Goal: Feedback & Contribution: Contribute content

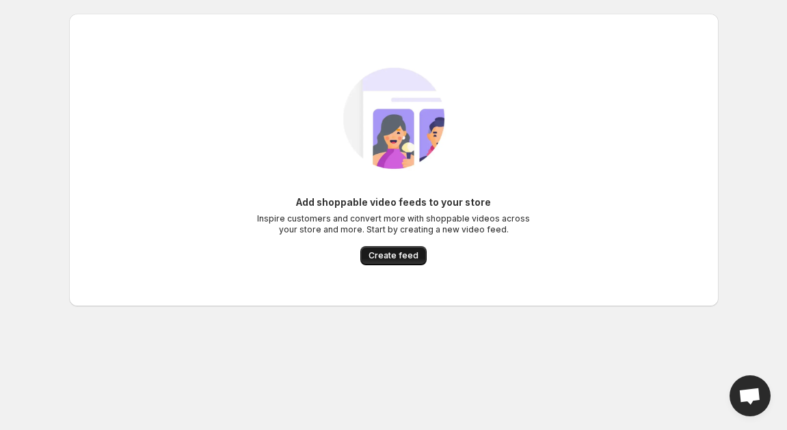
click at [400, 259] on span "Create feed" at bounding box center [393, 255] width 50 height 11
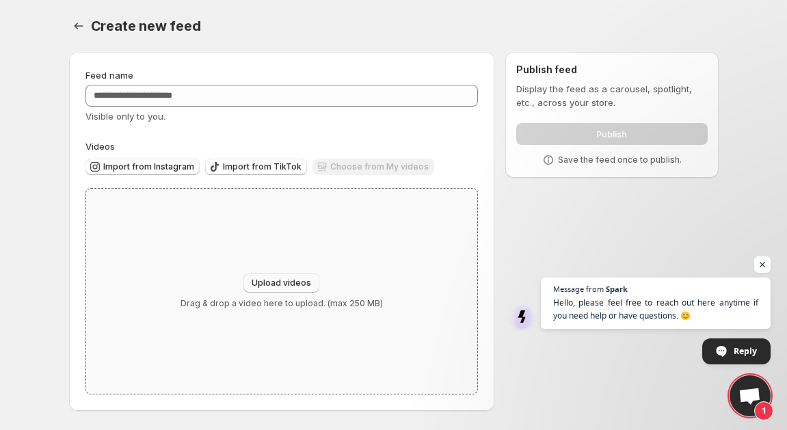
click at [277, 281] on span "Upload videos" at bounding box center [281, 283] width 59 height 11
click at [275, 284] on span "Upload videos" at bounding box center [281, 283] width 59 height 11
click at [296, 282] on span "Upload videos" at bounding box center [281, 283] width 59 height 11
type input "**********"
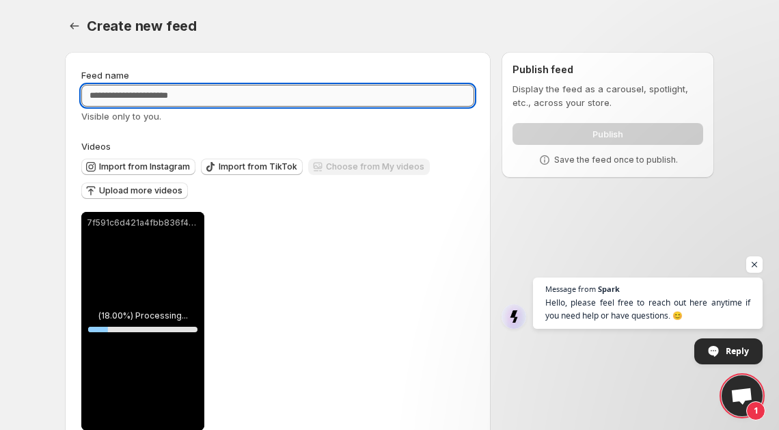
click at [180, 95] on input "Feed name" at bounding box center [277, 96] width 393 height 22
type input "*"
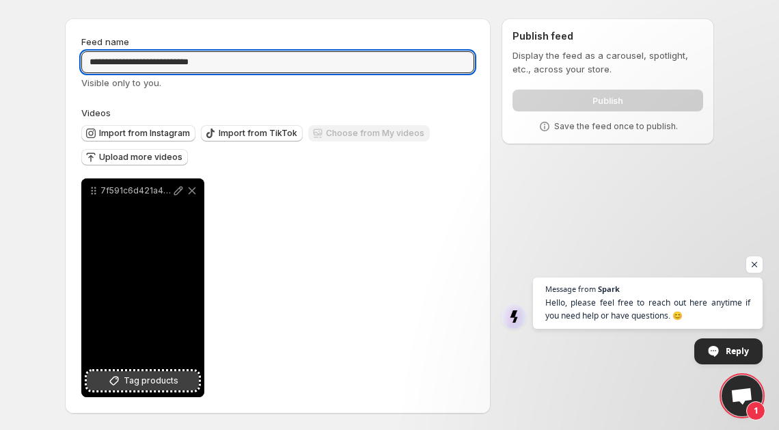
type input "**********"
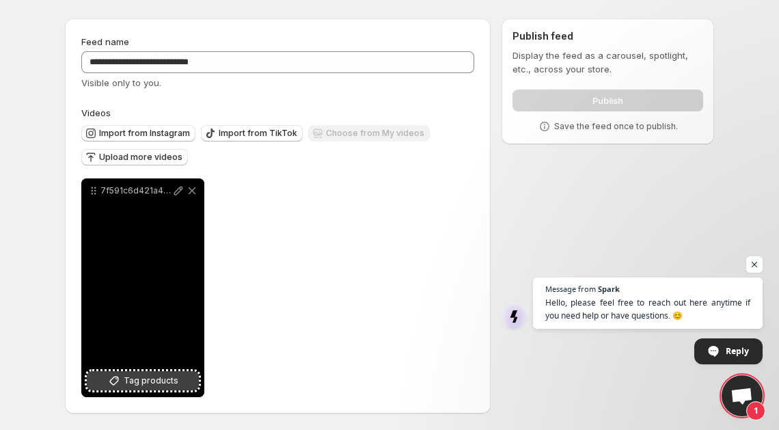
click at [131, 382] on span "Tag products" at bounding box center [151, 381] width 55 height 14
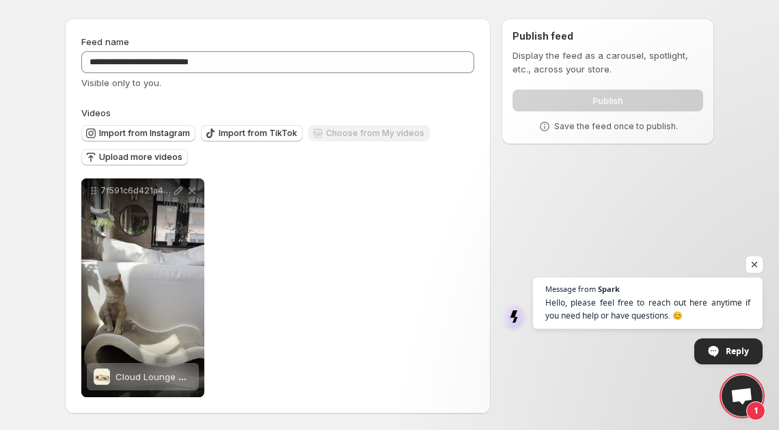
click at [754, 264] on span "Open chat" at bounding box center [754, 264] width 17 height 17
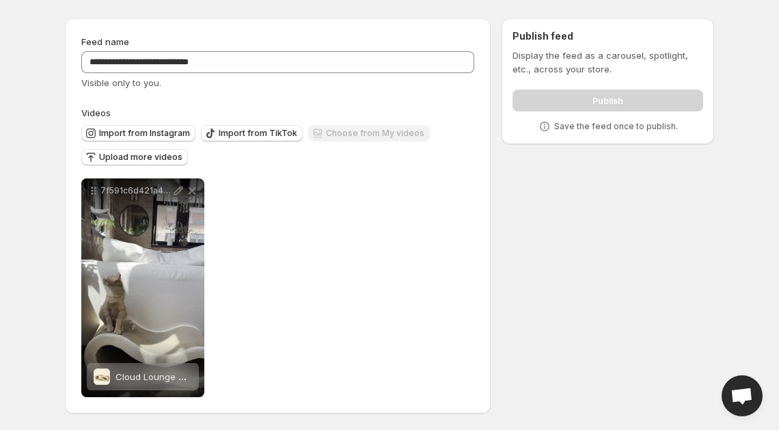
click at [301, 200] on div "**********" at bounding box center [277, 287] width 393 height 219
click at [579, 98] on div "Publish" at bounding box center [608, 97] width 191 height 27
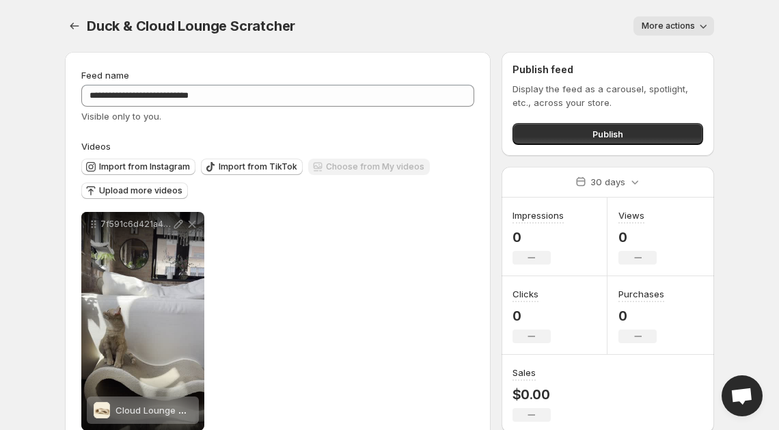
scroll to position [34, 0]
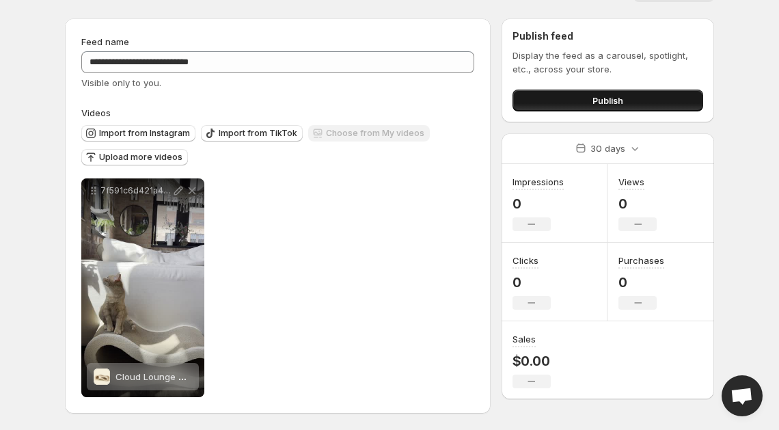
click at [600, 100] on span "Publish" at bounding box center [608, 101] width 31 height 14
click at [541, 106] on button "Publish" at bounding box center [608, 101] width 191 height 22
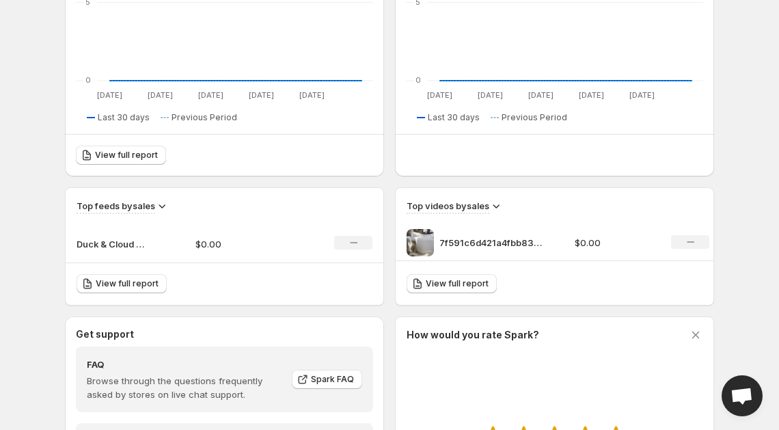
scroll to position [322, 0]
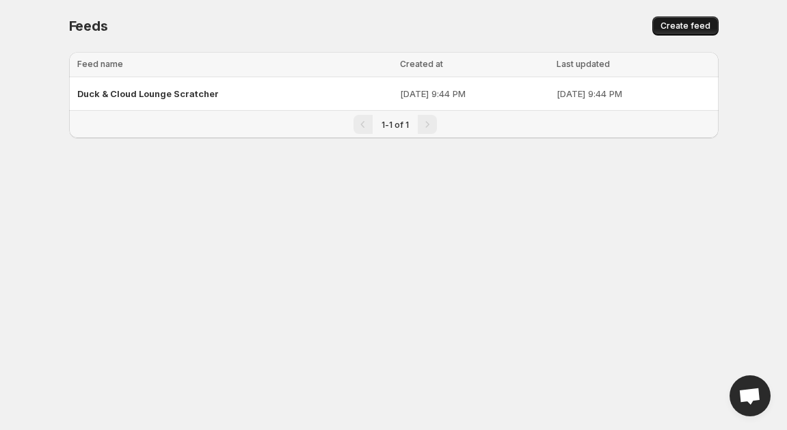
click at [686, 21] on span "Create feed" at bounding box center [685, 26] width 50 height 11
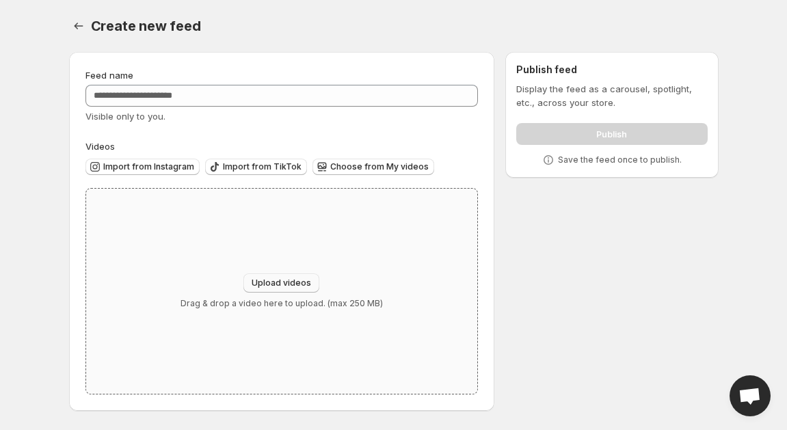
click at [285, 291] on button "Upload videos" at bounding box center [281, 282] width 76 height 19
type input "**********"
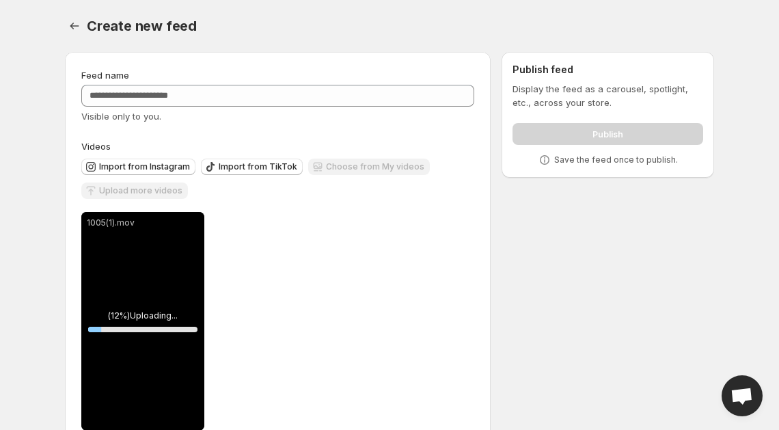
scroll to position [34, 0]
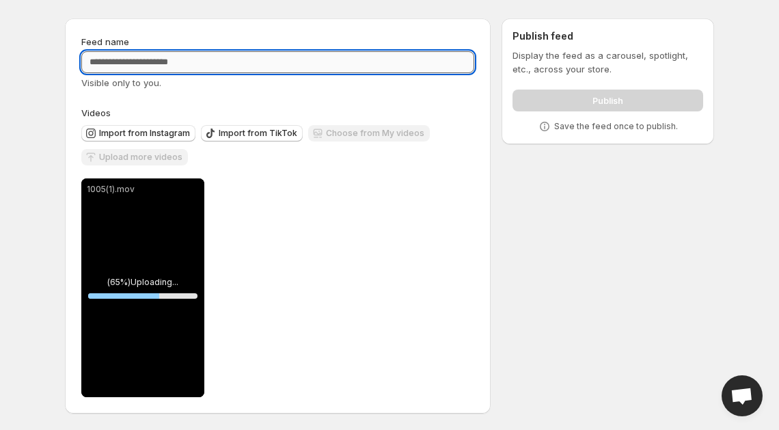
click at [135, 61] on input "Feed name" at bounding box center [277, 62] width 393 height 22
type input "**********"
click at [430, 231] on div "10051 ( 50.61 %) Processing... 50.61441310321634 % Save Cancel Video title ****…" at bounding box center [277, 287] width 393 height 219
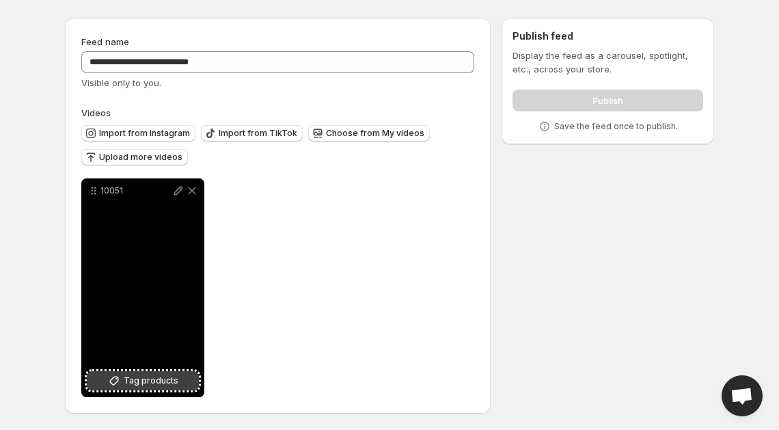
click at [182, 381] on button "Tag products" at bounding box center [143, 380] width 112 height 19
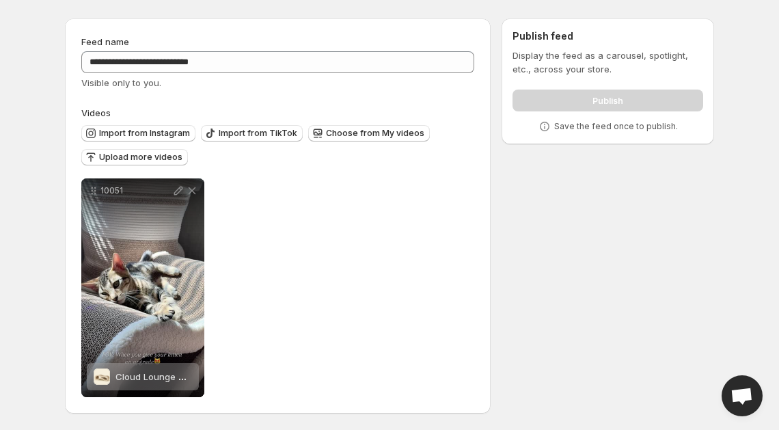
scroll to position [0, 0]
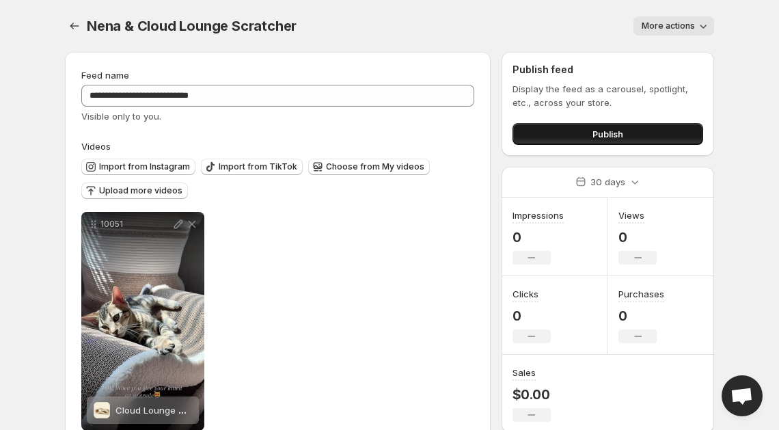
click at [604, 131] on span "Publish" at bounding box center [608, 134] width 31 height 14
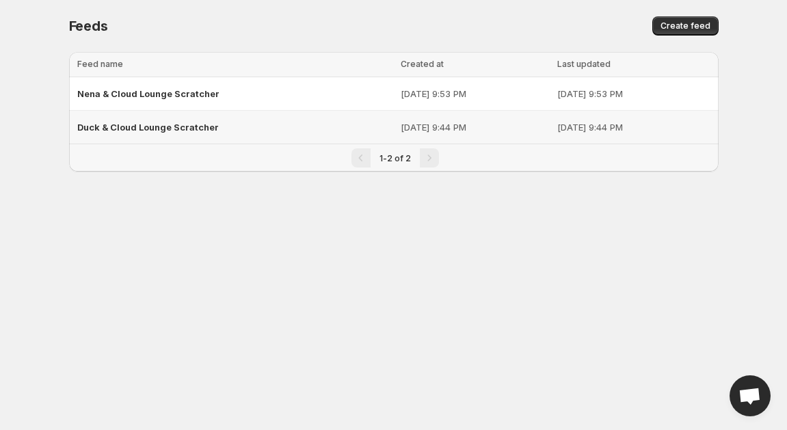
click at [396, 134] on td "[DATE] 9:44 PM" at bounding box center [474, 127] width 157 height 33
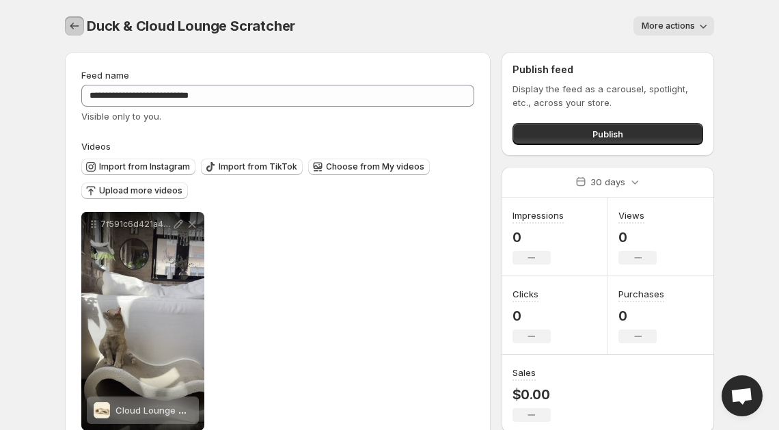
click at [68, 23] on icon "Settings" at bounding box center [75, 26] width 14 height 14
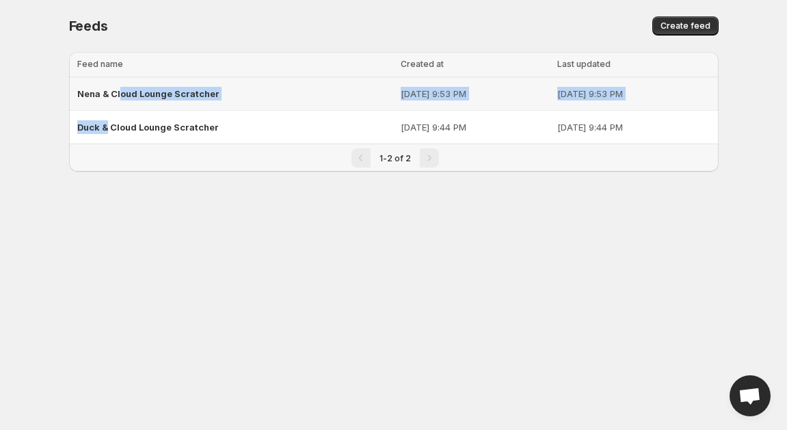
drag, startPoint x: 105, startPoint y: 129, endPoint x: 172, endPoint y: 154, distance: 71.6
click at [124, 105] on tbody "Nena & Cloud Lounge Scratcher Oct 6, 2025, 9:53 PM Oct 6, 2025, 9:53 PM Duck & …" at bounding box center [393, 110] width 649 height 67
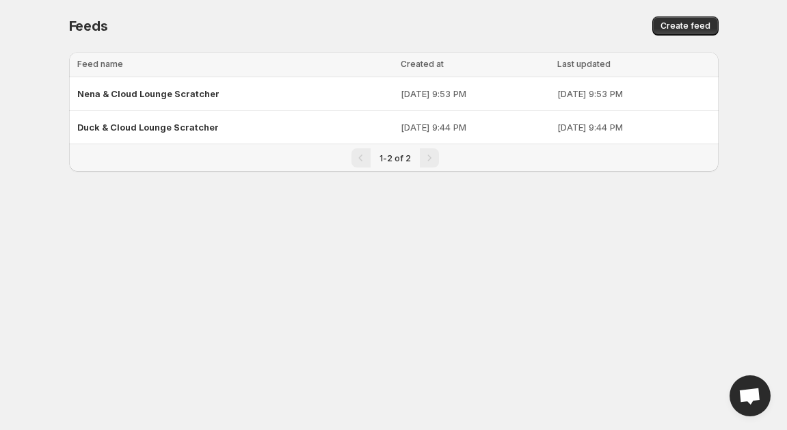
click at [174, 154] on div "1-2 of 2" at bounding box center [395, 157] width 636 height 19
click at [685, 27] on span "Create feed" at bounding box center [685, 26] width 50 height 11
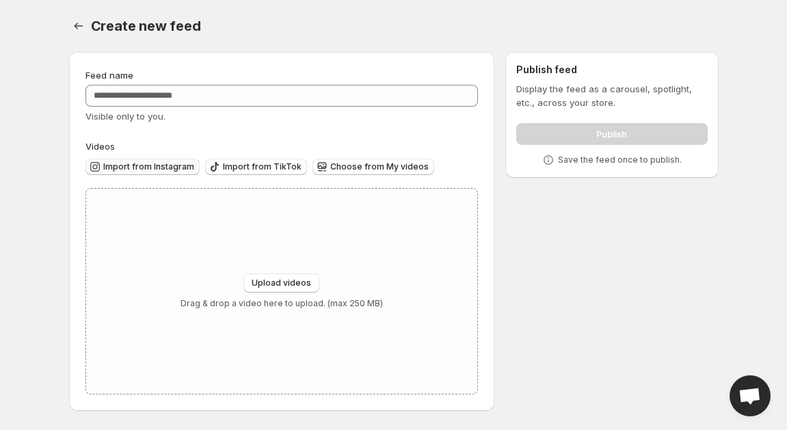
click at [159, 163] on span "Import from Instagram" at bounding box center [148, 166] width 91 height 11
click at [278, 283] on span "Upload videos" at bounding box center [281, 283] width 59 height 11
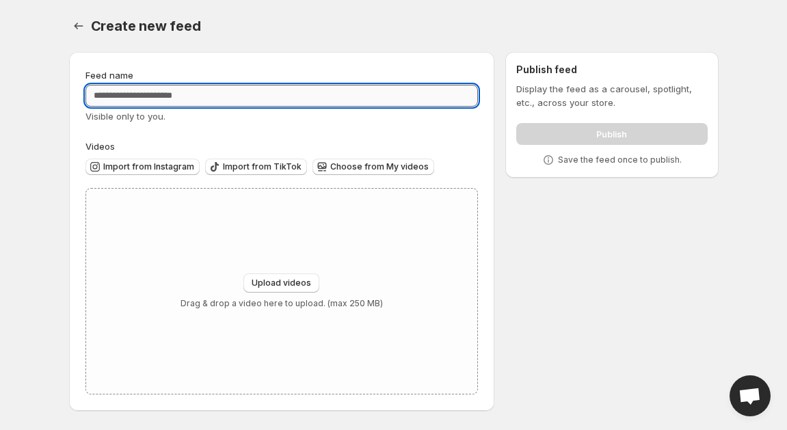
click at [162, 105] on input "Feed name" at bounding box center [281, 96] width 393 height 22
type input "**********"
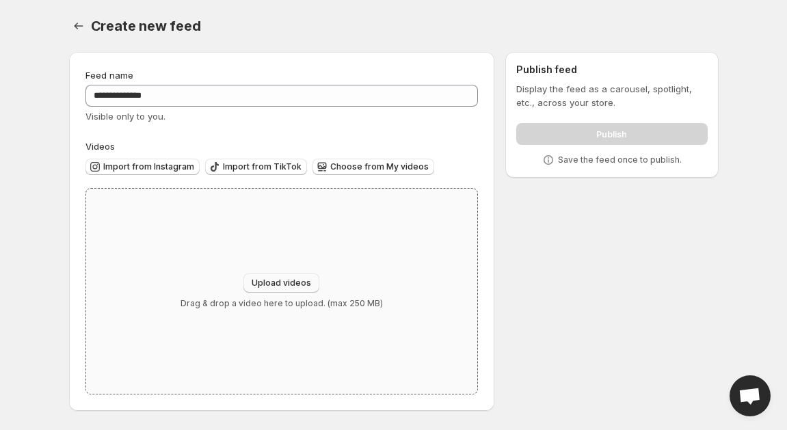
click at [269, 281] on span "Upload videos" at bounding box center [281, 283] width 59 height 11
click at [286, 280] on span "Upload videos" at bounding box center [281, 283] width 59 height 11
drag, startPoint x: 563, startPoint y: 329, endPoint x: 550, endPoint y: 328, distance: 13.0
click at [550, 328] on div "**********" at bounding box center [388, 234] width 660 height 386
click at [275, 282] on span "Upload videos" at bounding box center [281, 283] width 59 height 11
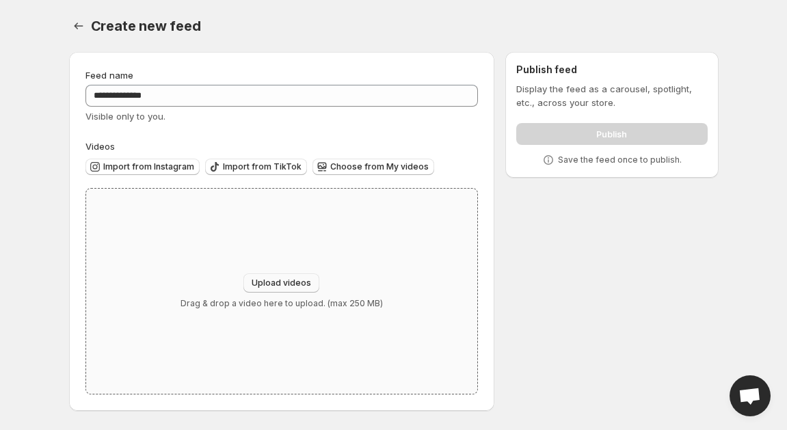
type input "**********"
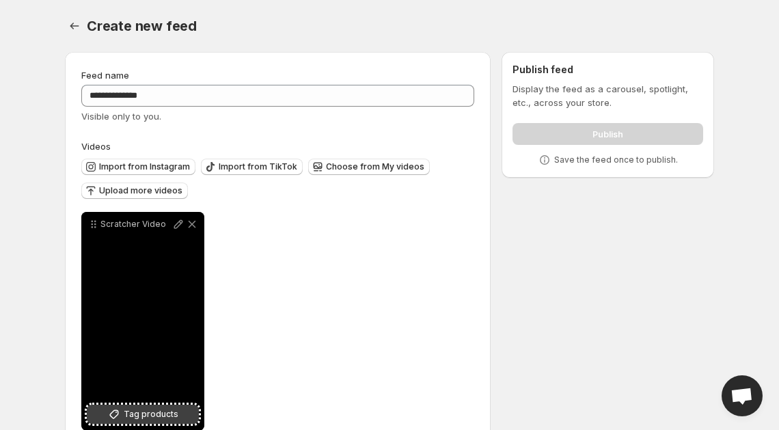
click at [180, 408] on button "Tag products" at bounding box center [143, 414] width 112 height 19
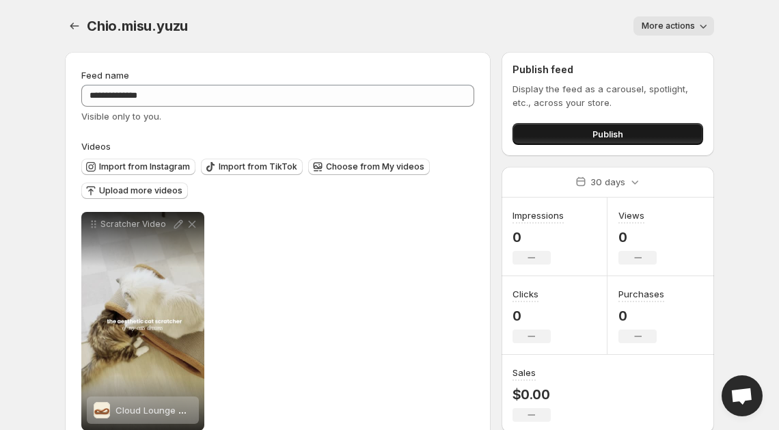
click at [621, 132] on span "Publish" at bounding box center [608, 134] width 31 height 14
click at [33, 140] on body "**********" at bounding box center [389, 215] width 779 height 430
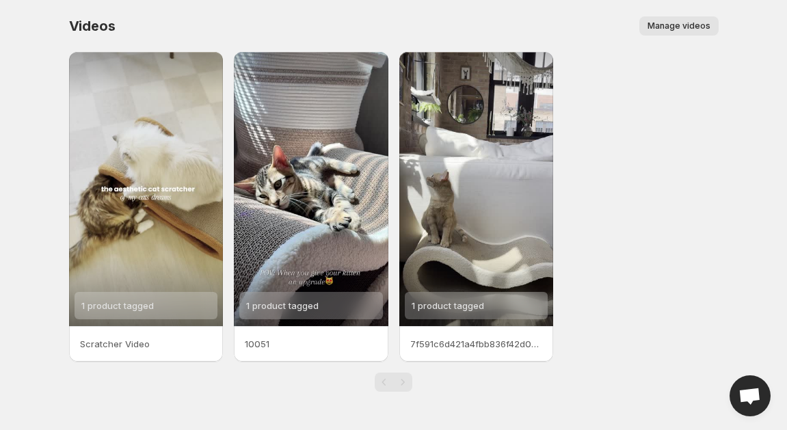
click at [680, 31] on span "Manage videos" at bounding box center [678, 26] width 63 height 11
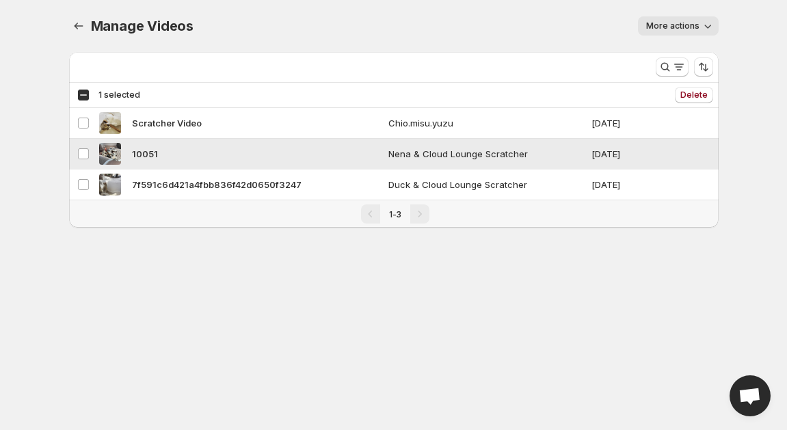
click at [139, 155] on span "10051" at bounding box center [145, 154] width 26 height 14
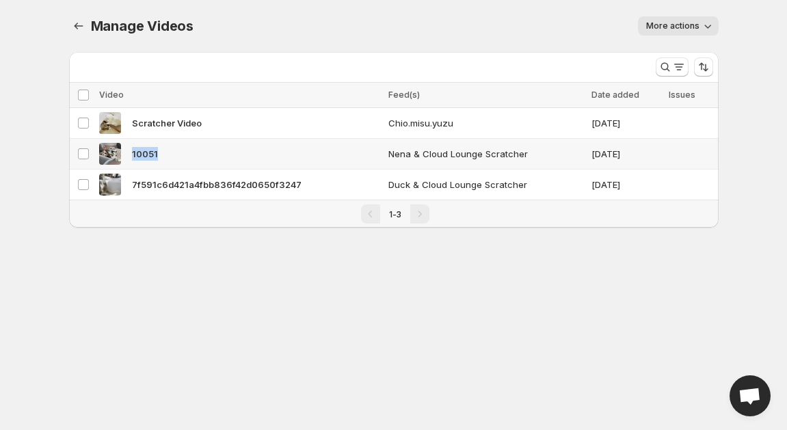
click at [139, 155] on span "10051" at bounding box center [145, 154] width 26 height 14
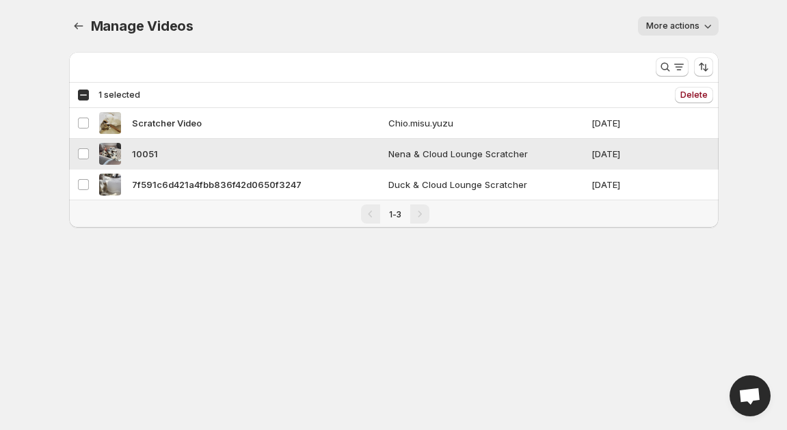
click at [139, 155] on span "10051" at bounding box center [145, 154] width 26 height 14
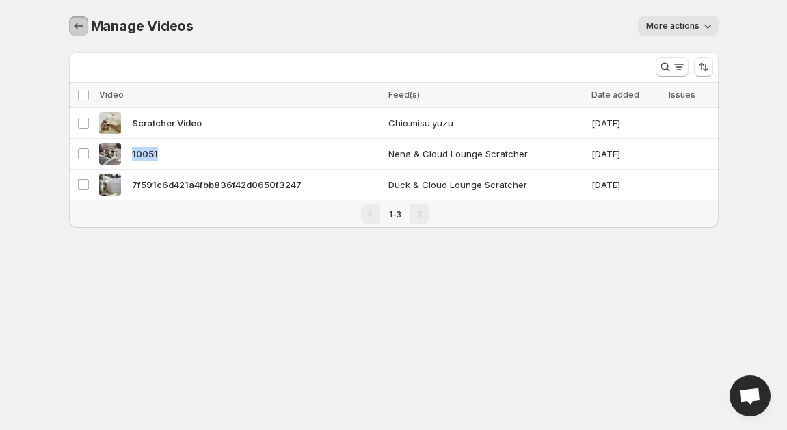
click at [70, 26] on button "Manage Videos" at bounding box center [78, 25] width 19 height 19
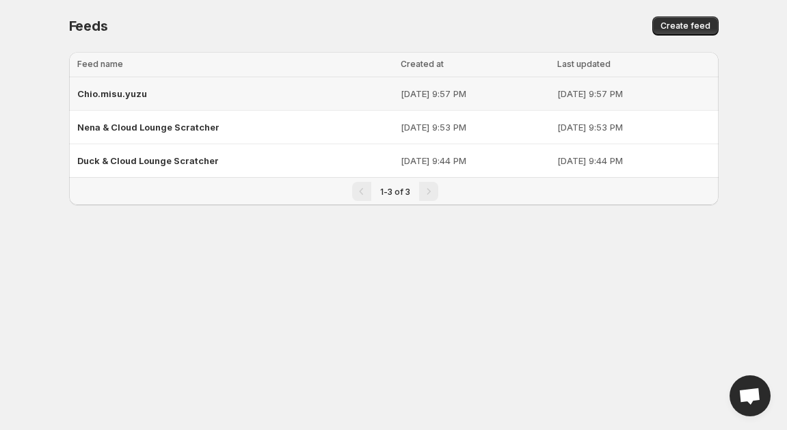
click at [113, 96] on span "Chio.misu.yuzu" at bounding box center [112, 93] width 70 height 11
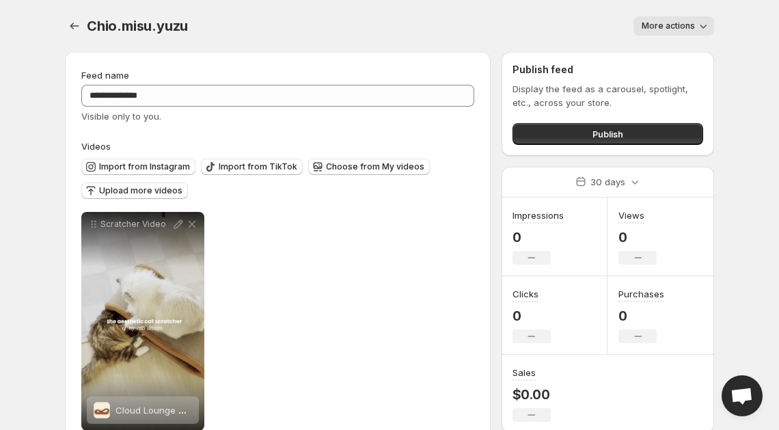
scroll to position [34, 0]
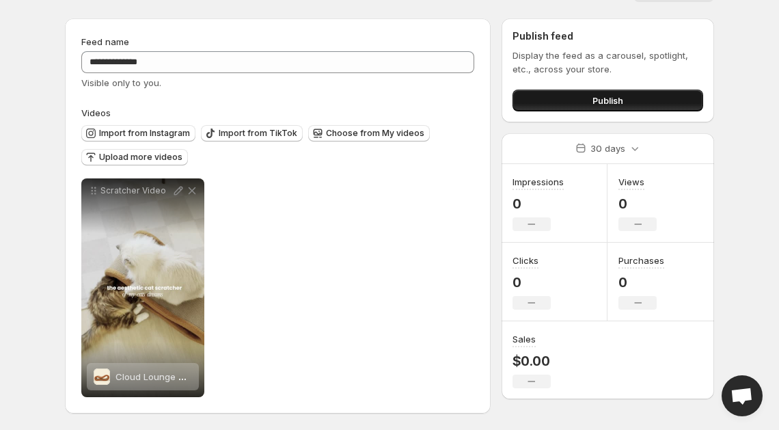
click at [593, 97] on span "Publish" at bounding box center [608, 101] width 31 height 14
click at [612, 90] on button "Publish" at bounding box center [608, 101] width 191 height 22
click at [40, 89] on body "**********" at bounding box center [389, 182] width 779 height 430
click at [561, 102] on button "Publish" at bounding box center [608, 101] width 191 height 22
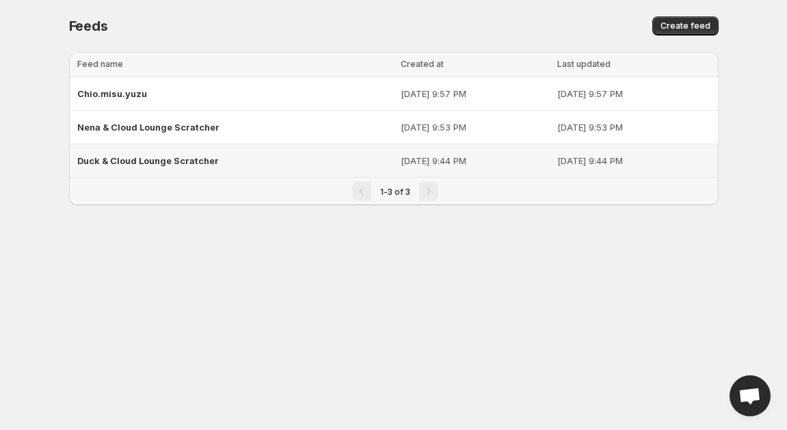
click at [178, 161] on span "Duck & Cloud Lounge Scratcher" at bounding box center [148, 160] width 142 height 11
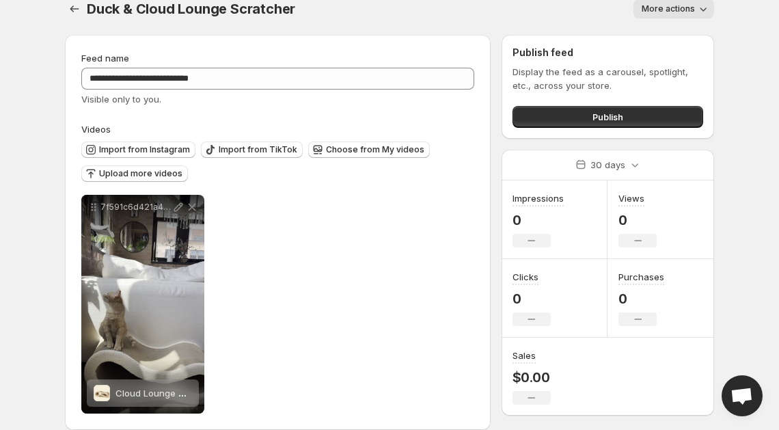
scroll to position [34, 0]
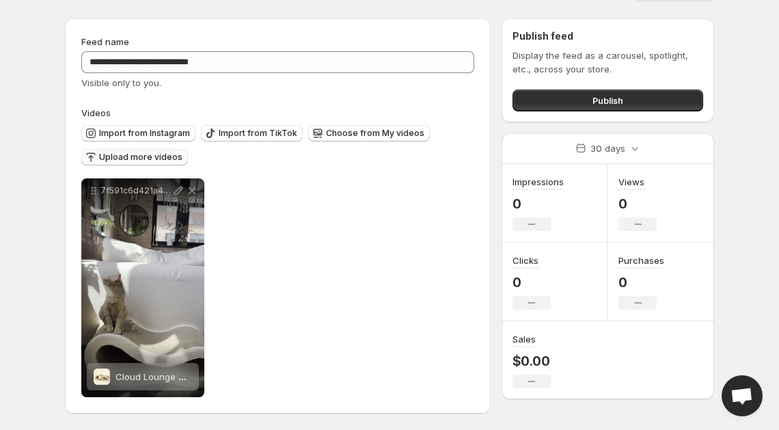
click at [141, 159] on span "Upload more videos" at bounding box center [140, 157] width 83 height 11
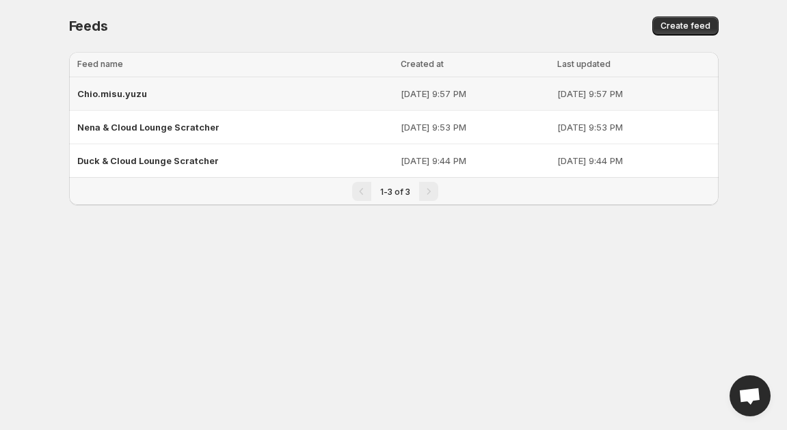
click at [109, 92] on span "Chio.misu.yuzu" at bounding box center [112, 93] width 70 height 11
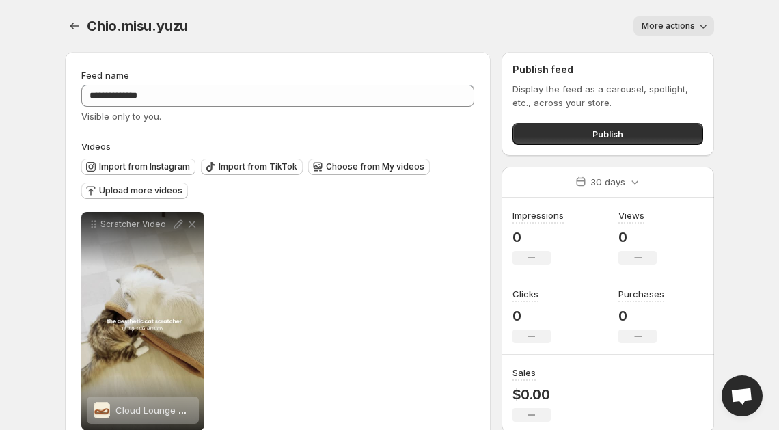
click at [695, 27] on button "More actions" at bounding box center [674, 25] width 81 height 19
click at [654, 63] on button "Delete" at bounding box center [658, 54] width 36 height 22
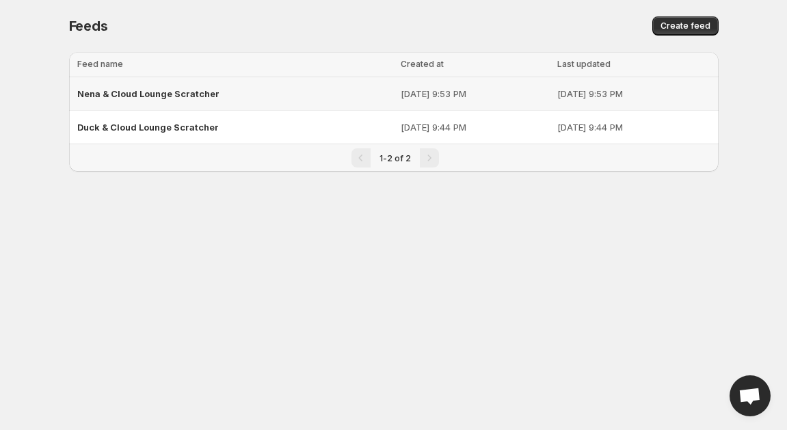
click at [179, 96] on span "Nena & Cloud Lounge Scratcher" at bounding box center [148, 93] width 142 height 11
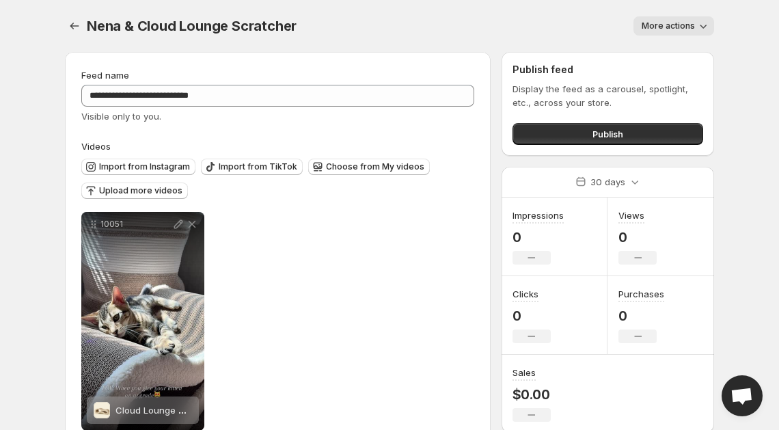
click at [668, 31] on button "More actions" at bounding box center [674, 25] width 81 height 19
click at [654, 59] on span "Delete" at bounding box center [657, 54] width 27 height 11
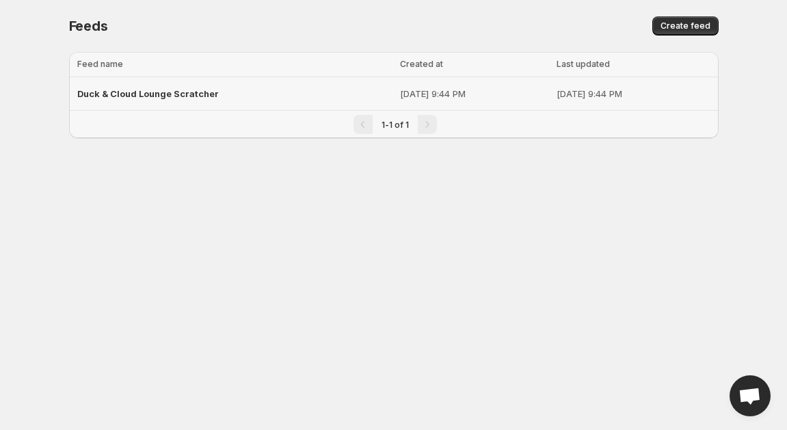
click at [175, 98] on span "Duck & Cloud Lounge Scratcher" at bounding box center [148, 93] width 142 height 11
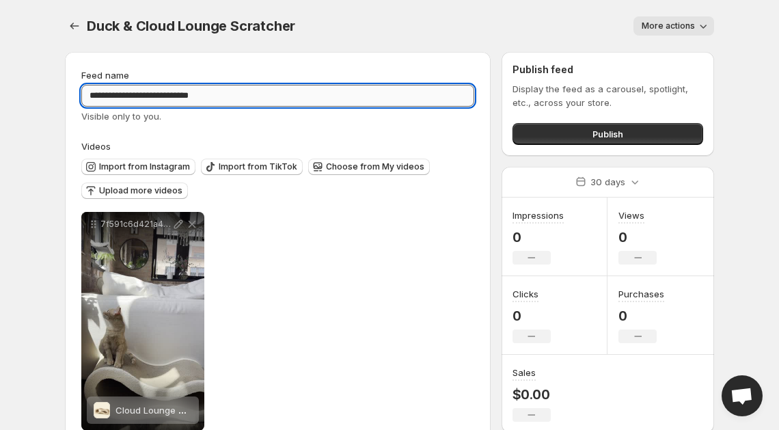
click at [174, 95] on input "**********" at bounding box center [277, 96] width 393 height 22
drag, startPoint x: 269, startPoint y: 92, endPoint x: 75, endPoint y: 90, distance: 193.5
click at [75, 90] on div "**********" at bounding box center [278, 249] width 426 height 395
type input "*"
type input "*********"
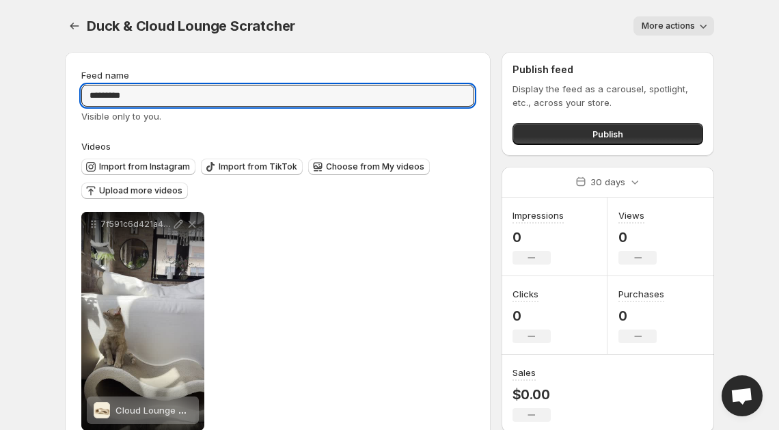
click at [304, 118] on div "Visible only to you." at bounding box center [277, 116] width 393 height 14
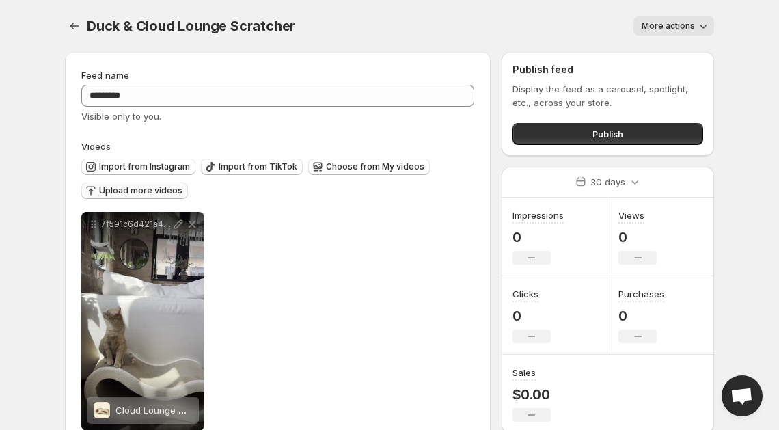
click at [154, 189] on span "Upload more videos" at bounding box center [140, 190] width 83 height 11
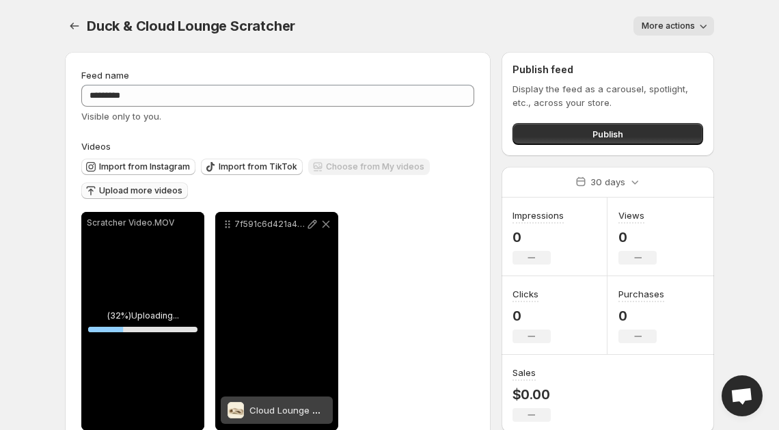
scroll to position [34, 0]
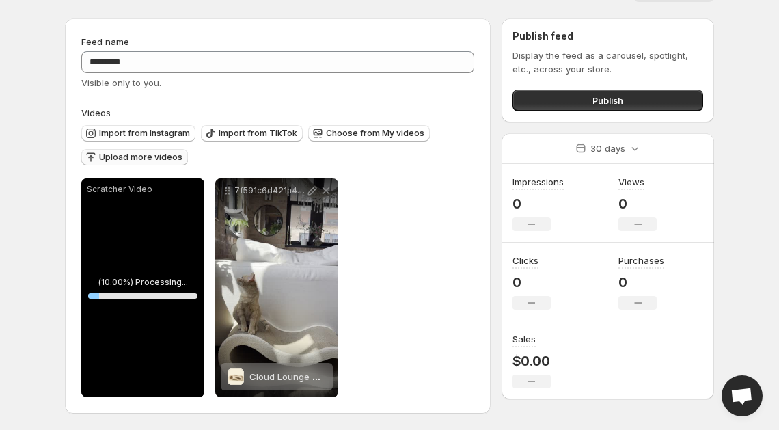
click at [135, 155] on span "Upload more videos" at bounding box center [140, 157] width 83 height 11
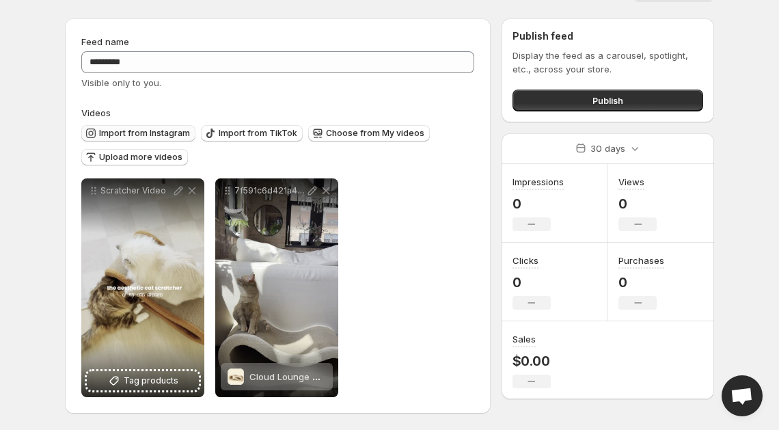
click at [146, 129] on span "Import from Instagram" at bounding box center [144, 133] width 91 height 11
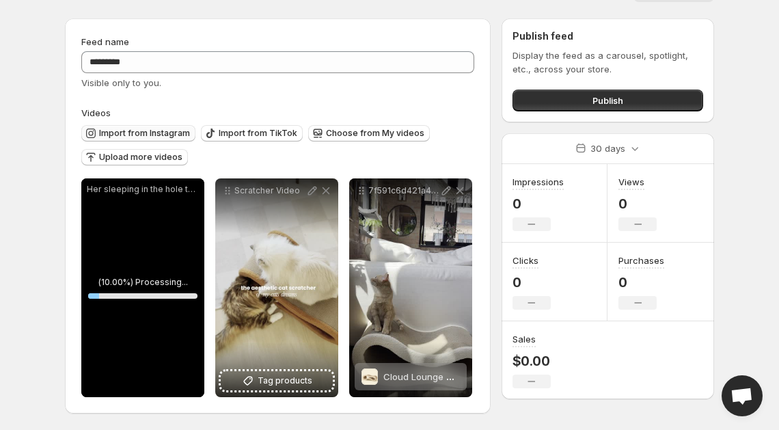
click at [151, 131] on span "Import from Instagram" at bounding box center [144, 133] width 91 height 11
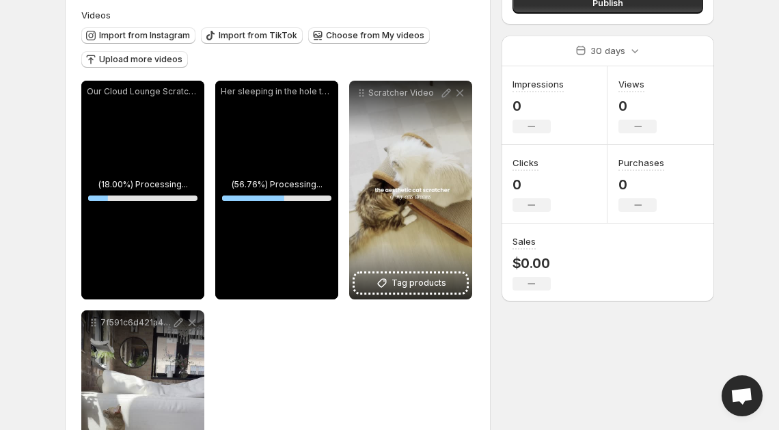
scroll to position [61, 0]
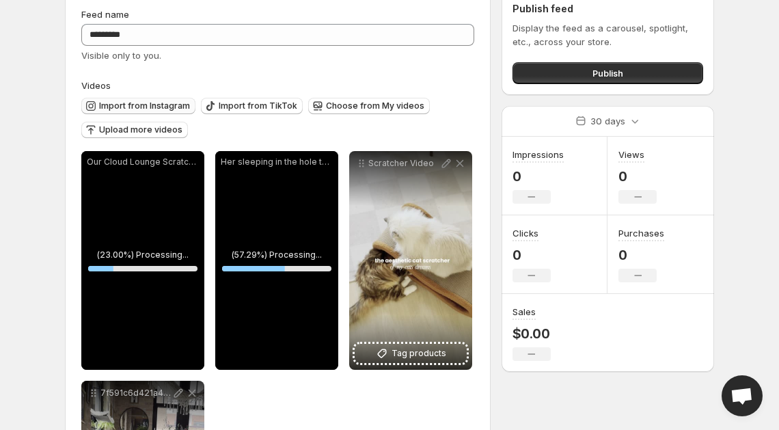
click at [140, 107] on span "Import from Instagram" at bounding box center [144, 105] width 91 height 11
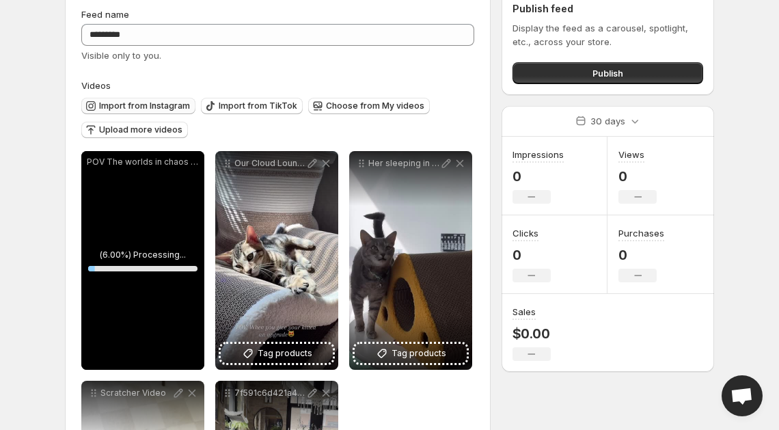
click at [137, 105] on span "Import from Instagram" at bounding box center [144, 105] width 91 height 11
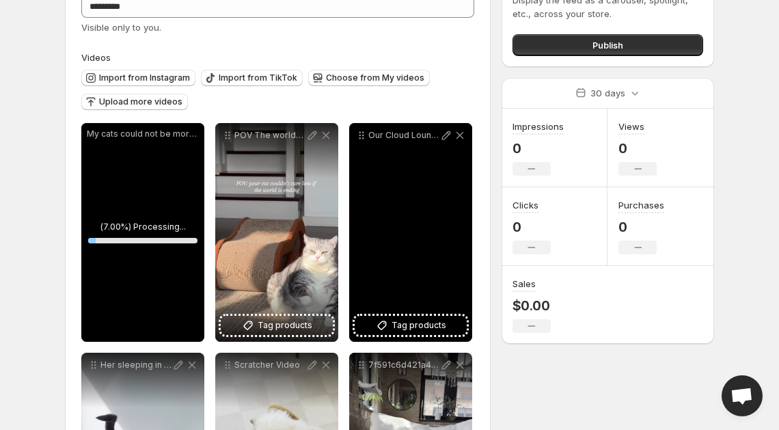
scroll to position [98, 0]
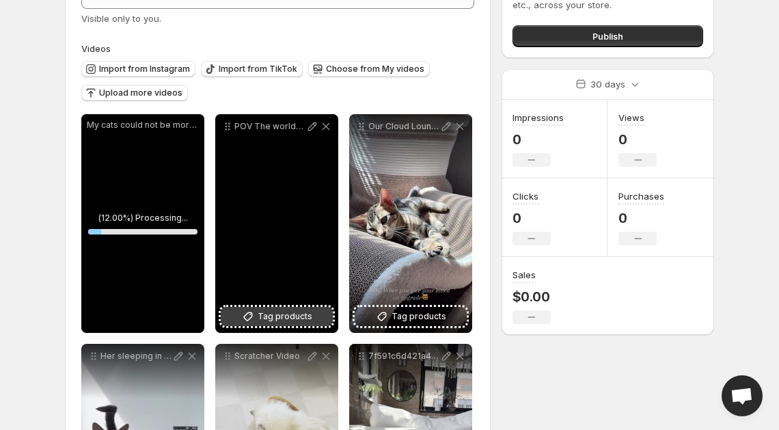
click at [298, 323] on span "Tag products" at bounding box center [285, 317] width 55 height 14
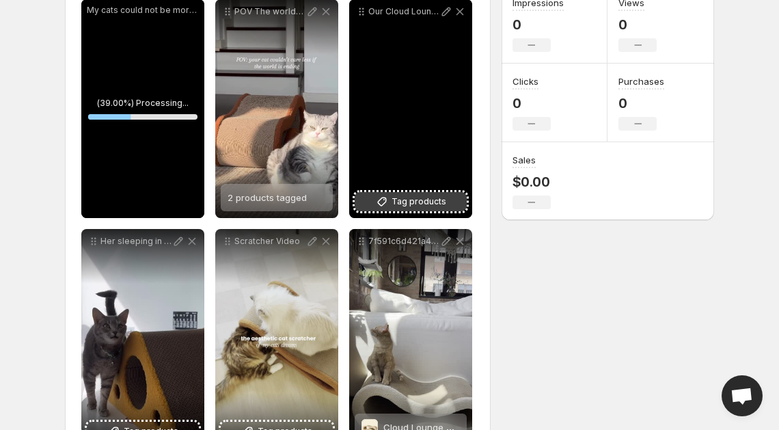
click at [416, 203] on span "Tag products" at bounding box center [419, 202] width 55 height 14
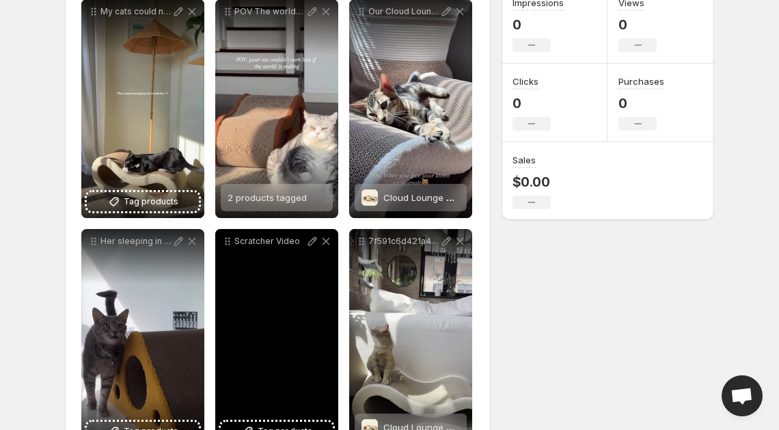
scroll to position [264, 0]
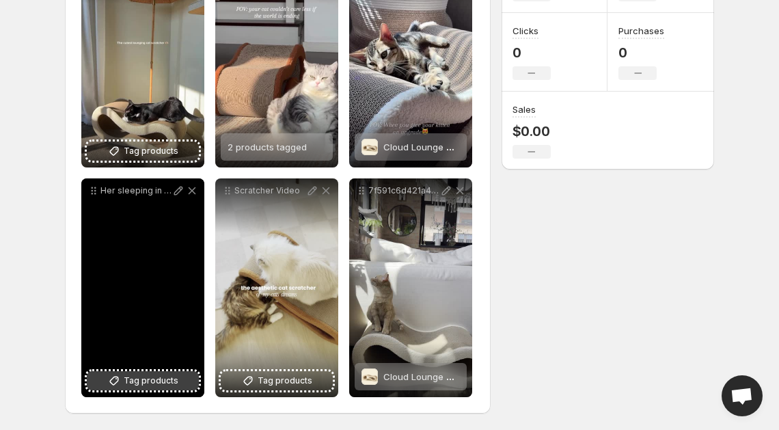
click at [178, 383] on button "Tag products" at bounding box center [143, 380] width 112 height 19
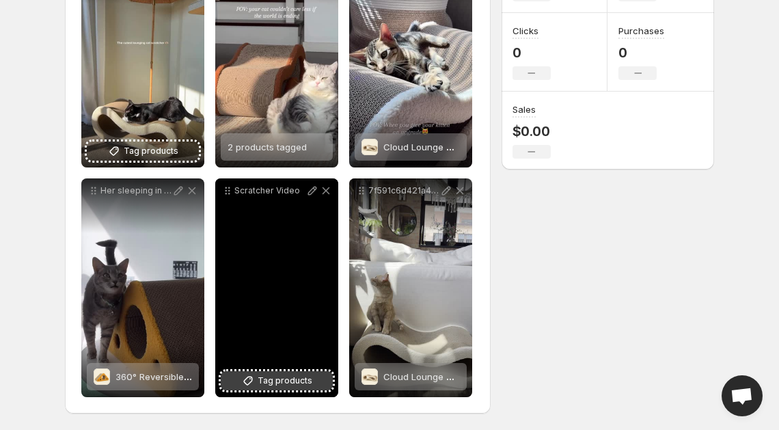
click at [237, 377] on button "Tag products" at bounding box center [277, 380] width 112 height 19
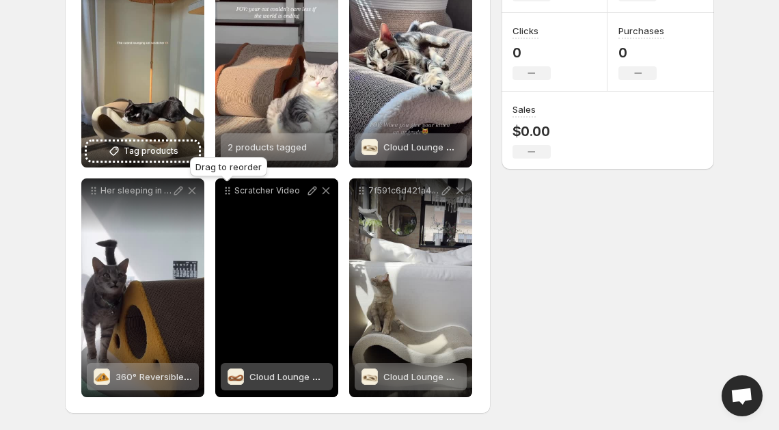
scroll to position [247, 0]
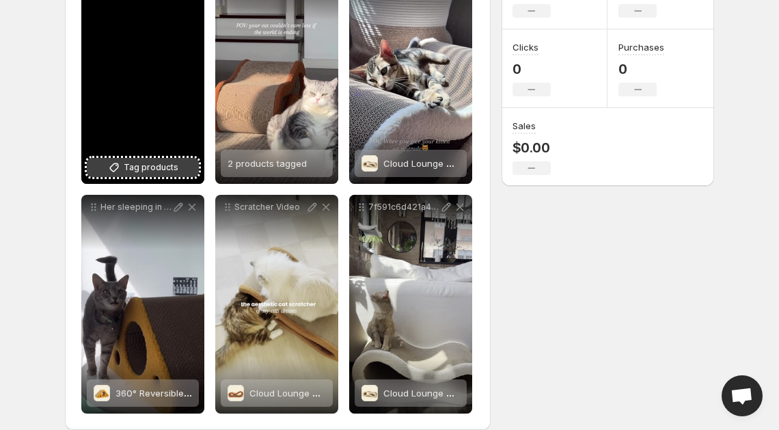
click at [157, 176] on button "Tag products" at bounding box center [143, 167] width 112 height 19
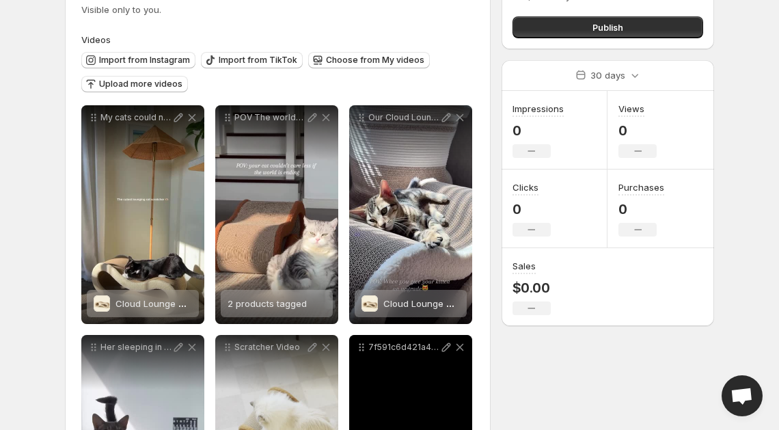
scroll to position [0, 0]
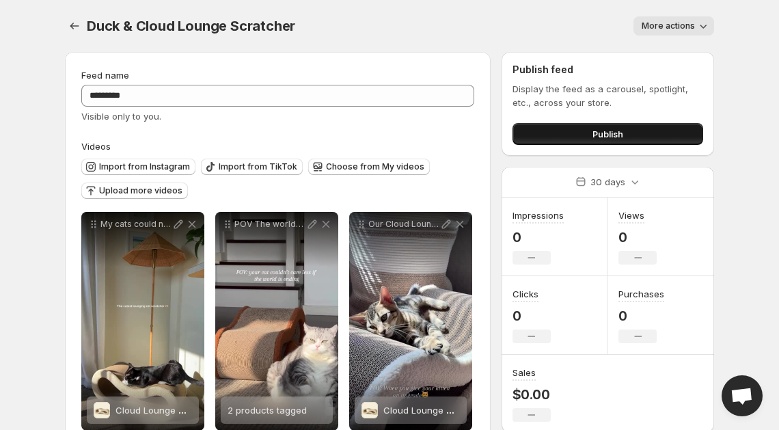
click at [597, 133] on span "Publish" at bounding box center [608, 134] width 31 height 14
click at [606, 134] on span "Publish" at bounding box center [608, 134] width 31 height 14
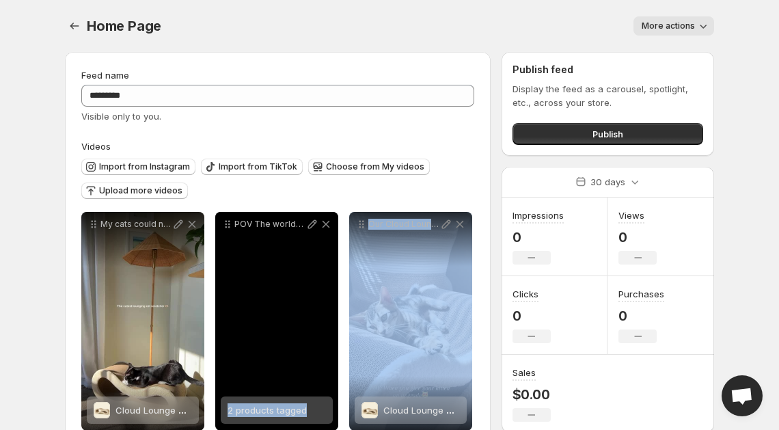
drag, startPoint x: 390, startPoint y: 299, endPoint x: 274, endPoint y: 291, distance: 115.8
click at [274, 298] on div "**********" at bounding box center [277, 436] width 393 height 448
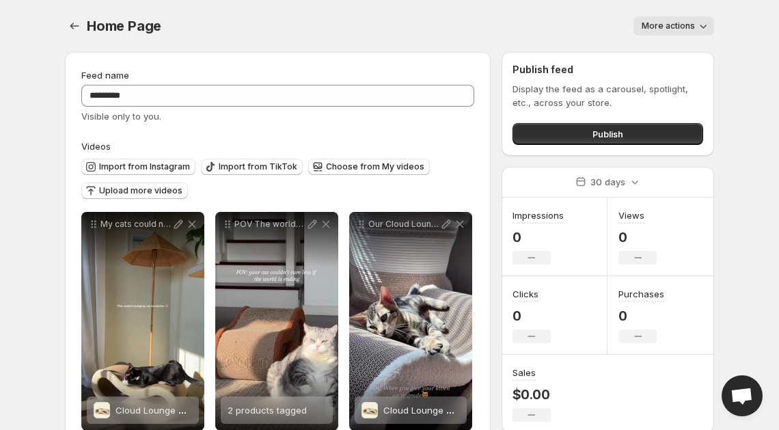
click at [418, 192] on div "Import from Instagram Import from TikTok Choose from My videos Upload more vide…" at bounding box center [275, 177] width 399 height 48
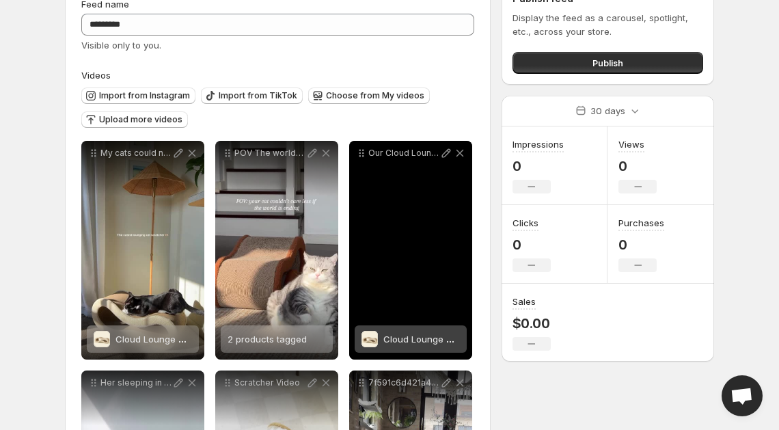
scroll to position [62, 0]
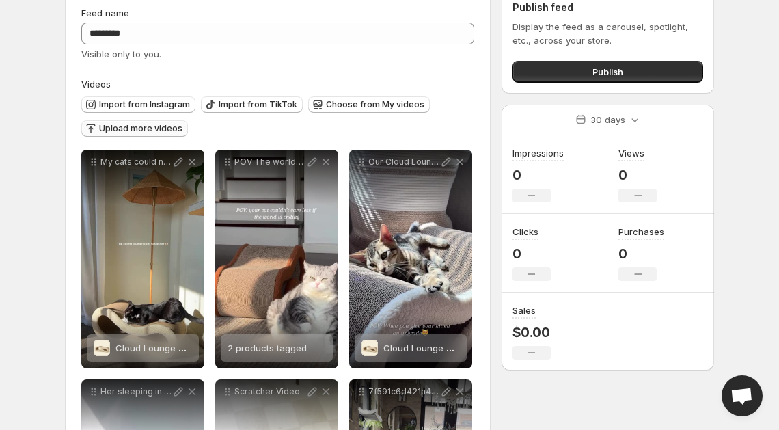
click at [152, 128] on span "Upload more videos" at bounding box center [140, 128] width 83 height 11
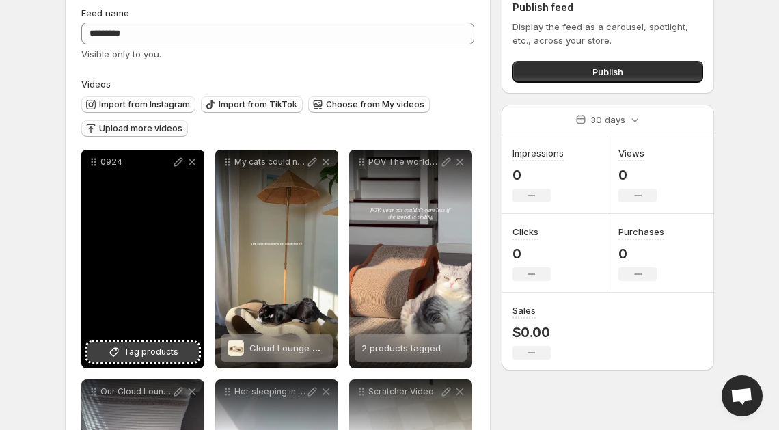
click at [165, 360] on button "Tag products" at bounding box center [143, 351] width 112 height 19
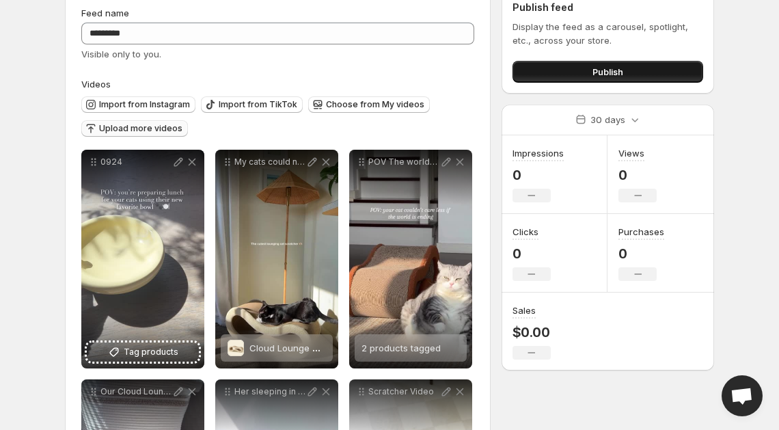
click at [640, 66] on button "Publish" at bounding box center [608, 72] width 191 height 22
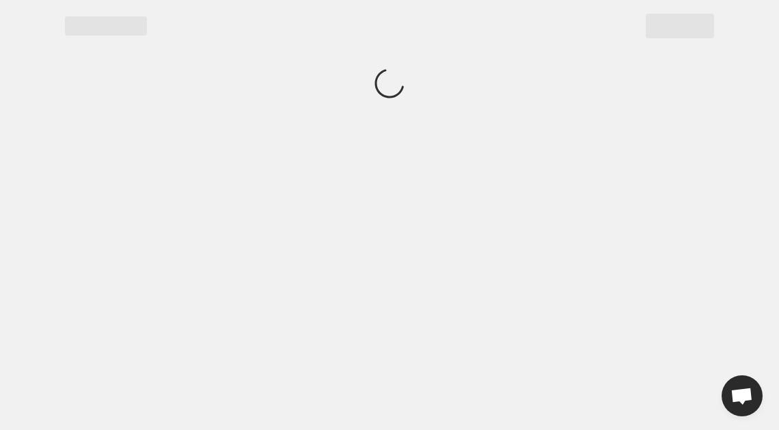
scroll to position [0, 0]
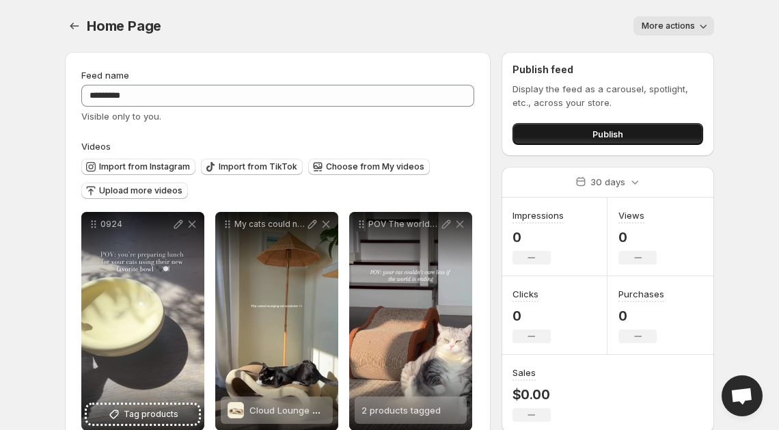
click at [600, 127] on button "Publish" at bounding box center [608, 134] width 191 height 22
click at [580, 139] on button "Publish" at bounding box center [608, 134] width 191 height 22
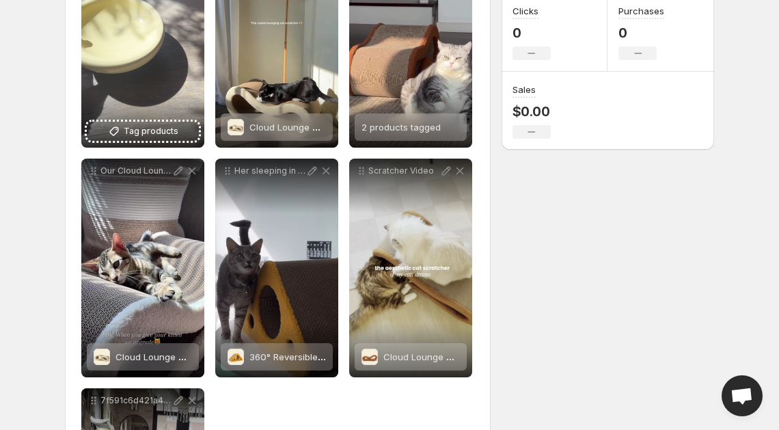
scroll to position [494, 0]
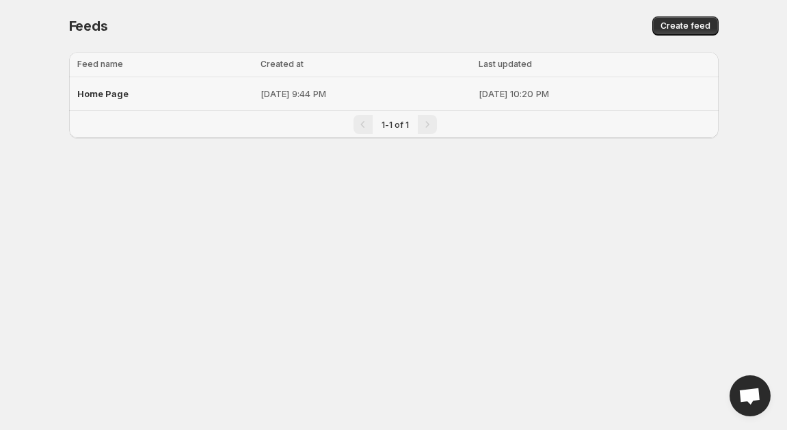
click at [520, 95] on p "[DATE] 10:20 PM" at bounding box center [595, 94] width 232 height 14
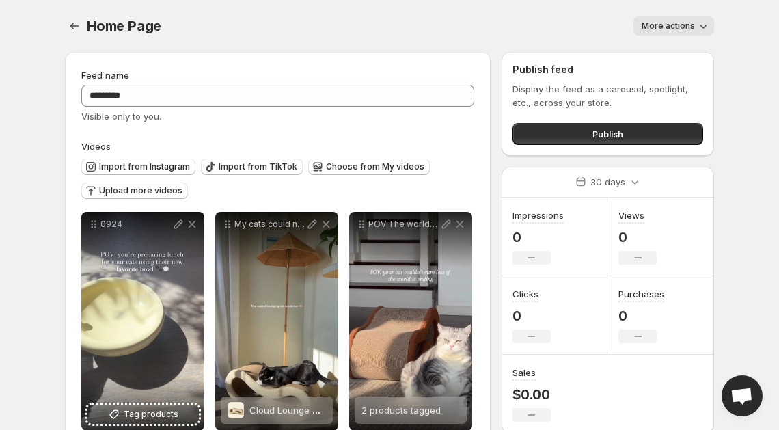
click at [707, 21] on icon "button" at bounding box center [704, 26] width 14 height 14
click at [329, 146] on label "Videos" at bounding box center [277, 146] width 393 height 14
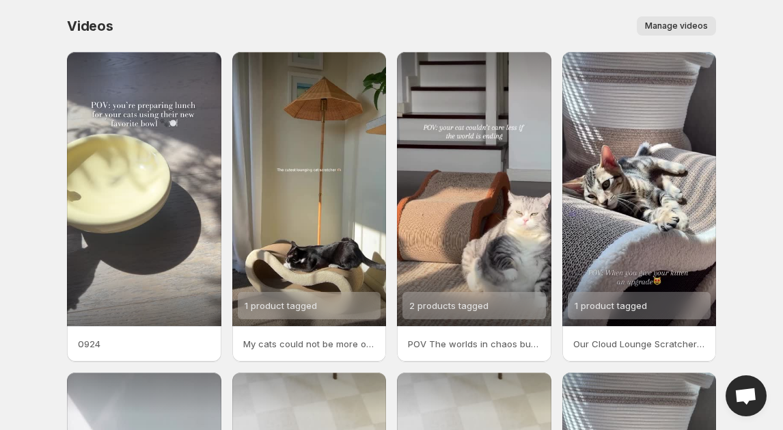
click at [688, 26] on span "Manage videos" at bounding box center [676, 26] width 63 height 11
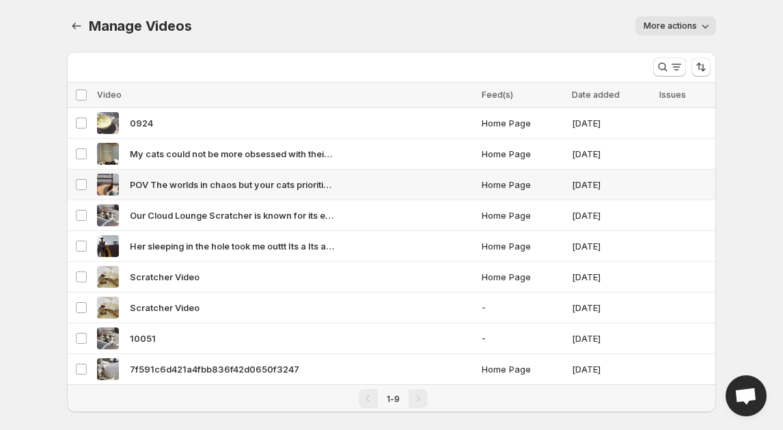
scroll to position [15, 0]
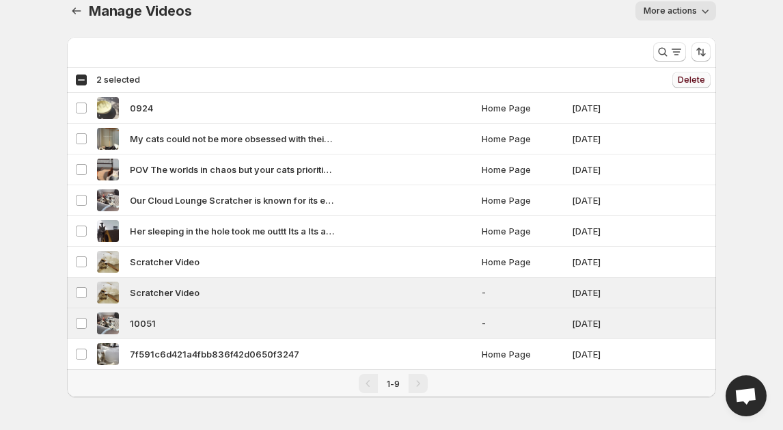
click at [685, 77] on span "Delete" at bounding box center [691, 80] width 27 height 11
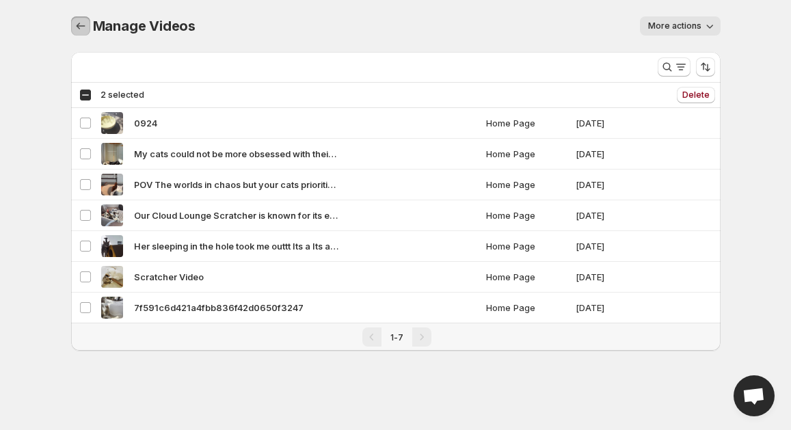
click at [75, 27] on icon "Manage Videos" at bounding box center [81, 26] width 14 height 14
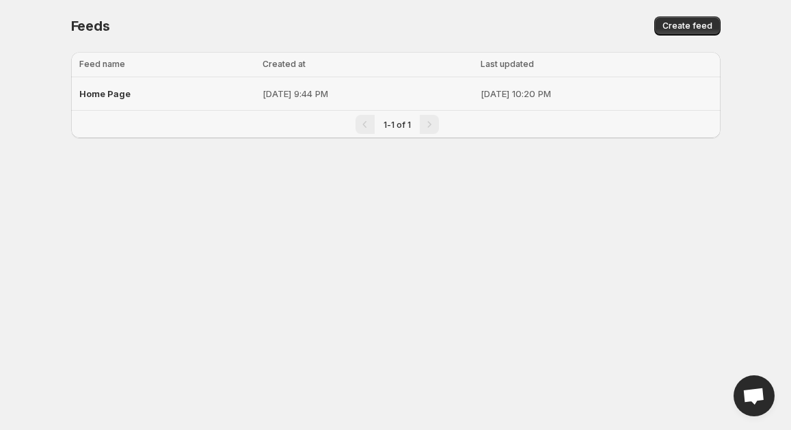
drag, startPoint x: 285, startPoint y: 87, endPoint x: 270, endPoint y: 89, distance: 15.2
click at [284, 87] on p "[DATE] 9:44 PM" at bounding box center [367, 94] width 210 height 14
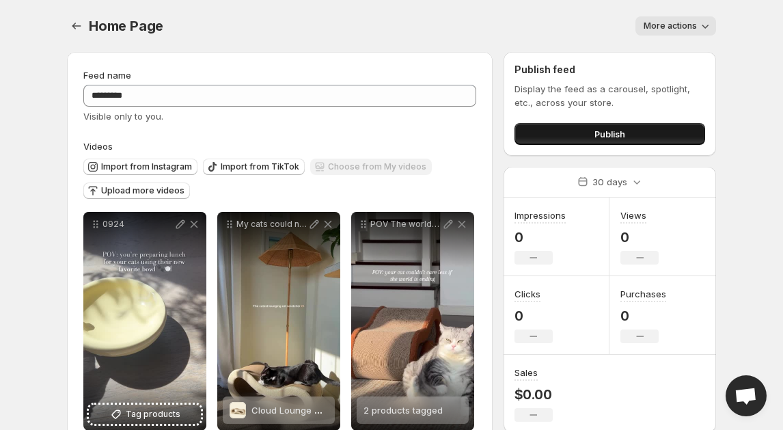
click at [612, 137] on span "Publish" at bounding box center [610, 134] width 31 height 14
